Goal: Task Accomplishment & Management: Use online tool/utility

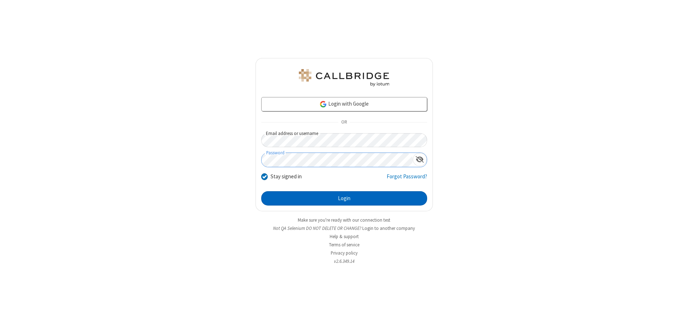
click at [344, 198] on button "Login" at bounding box center [344, 198] width 166 height 14
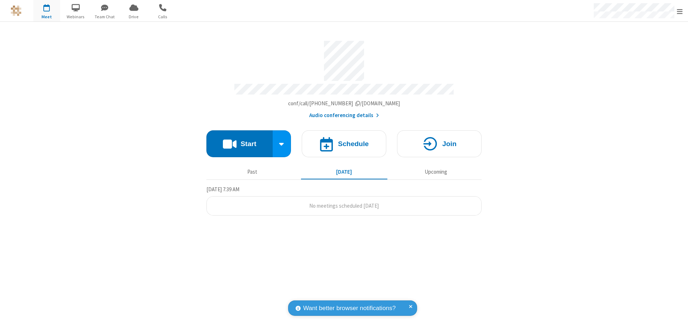
click at [239, 140] on button "Start" at bounding box center [239, 143] width 66 height 27
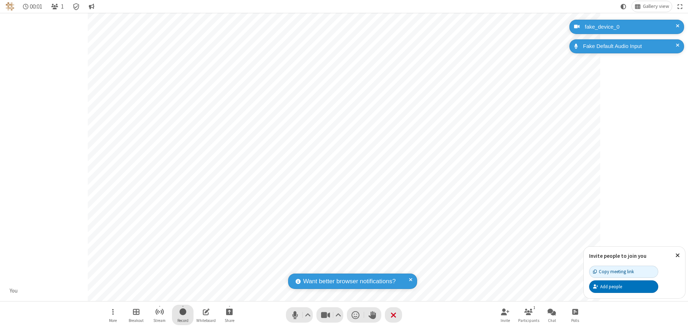
click at [183, 315] on span "Start recording" at bounding box center [182, 311] width 7 height 9
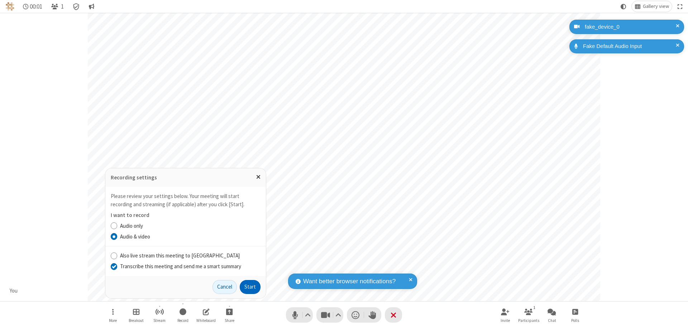
click at [114, 266] on input "Transcribe this meeting and send me a smart summary" at bounding box center [114, 267] width 7 height 8
click at [250, 287] on button "Start" at bounding box center [250, 287] width 21 height 14
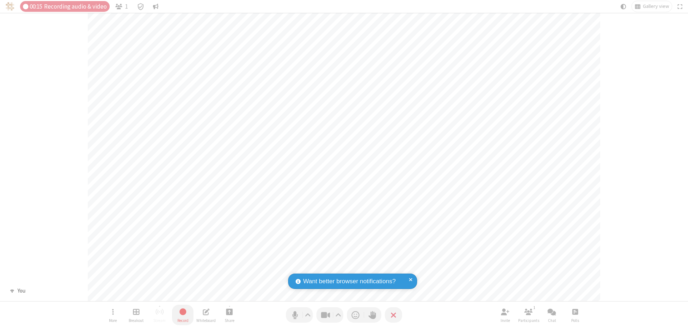
click at [183, 315] on span "Stop recording" at bounding box center [182, 311] width 8 height 9
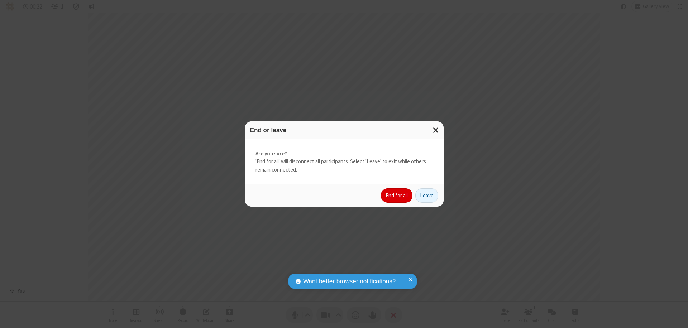
click at [397, 196] on button "End for all" at bounding box center [397, 195] width 32 height 14
